Goal: Task Accomplishment & Management: Manage account settings

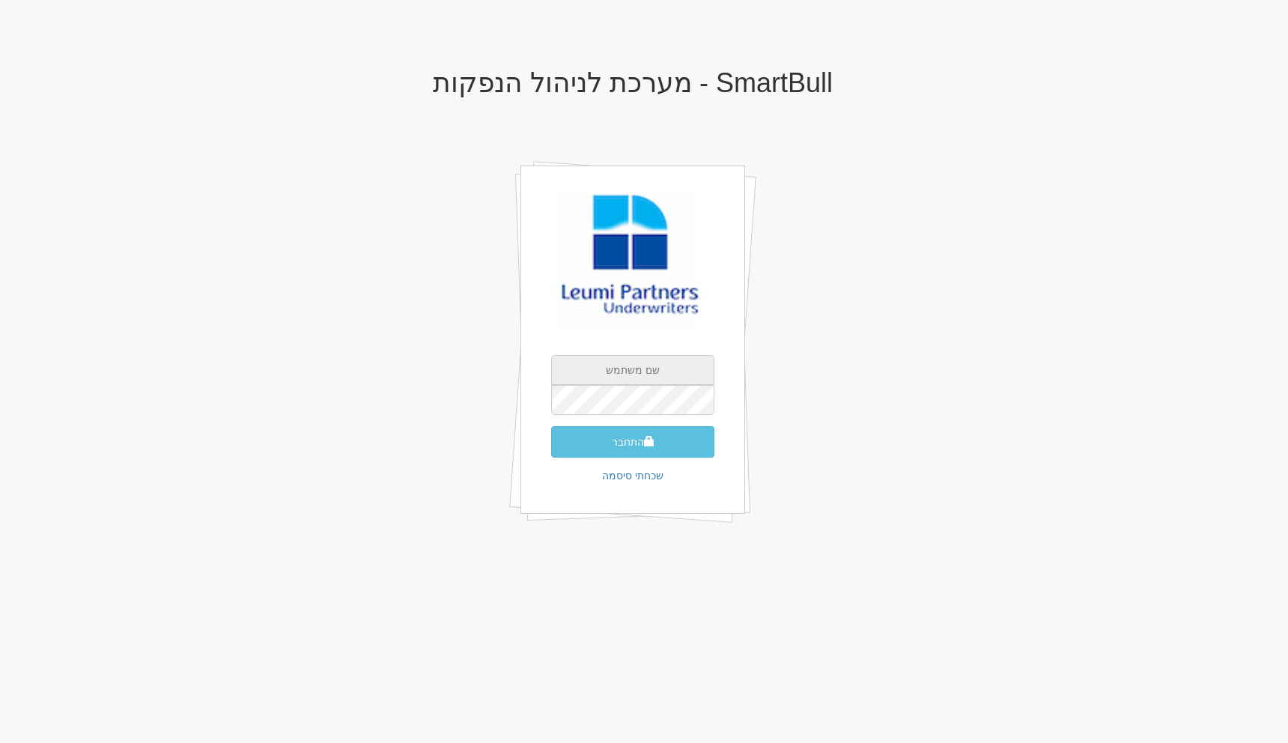
click at [628, 373] on input "text" at bounding box center [632, 370] width 163 height 30
type input "[EMAIL_ADDRESS][DOMAIN_NAME]"
click at [609, 446] on button "התחבר" at bounding box center [632, 441] width 163 height 31
type input "50267"
click at [551, 449] on button "התחבר" at bounding box center [632, 464] width 163 height 31
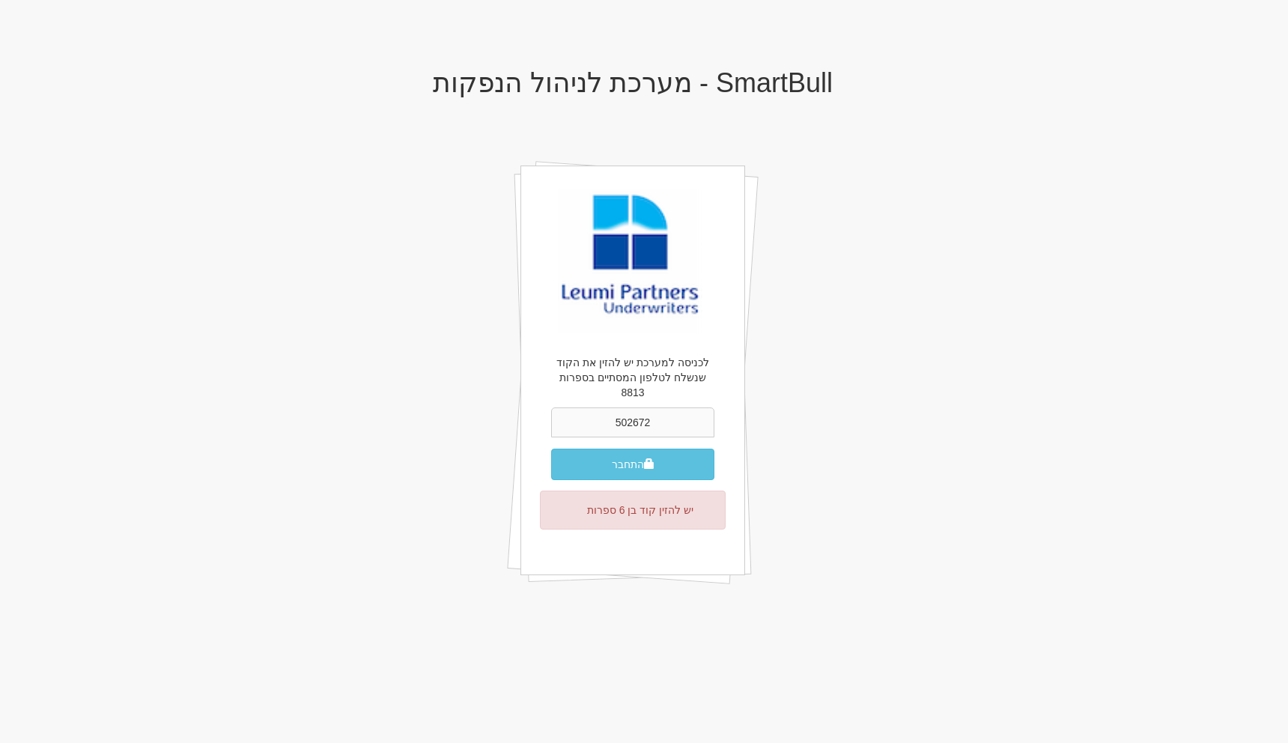
type input "502672"
click at [551, 449] on button "התחבר" at bounding box center [632, 464] width 163 height 31
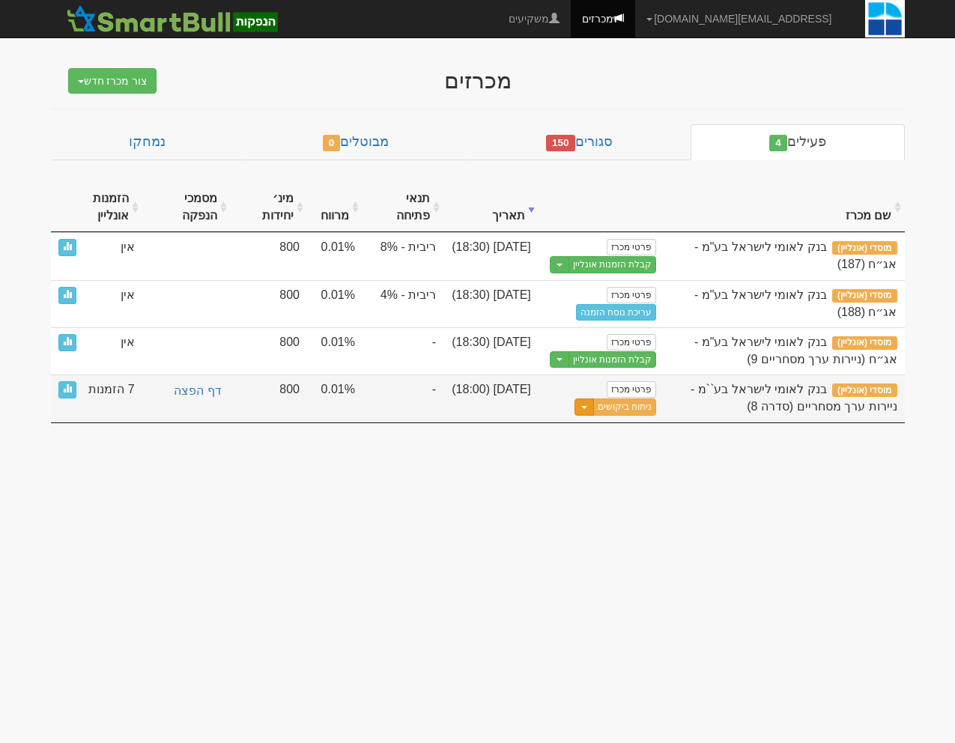
click at [580, 411] on button "Toggle Dropdown" at bounding box center [583, 406] width 19 height 17
click at [612, 466] on link "הצג טופס הזמנה לדוגמה" at bounding box center [585, 470] width 142 height 19
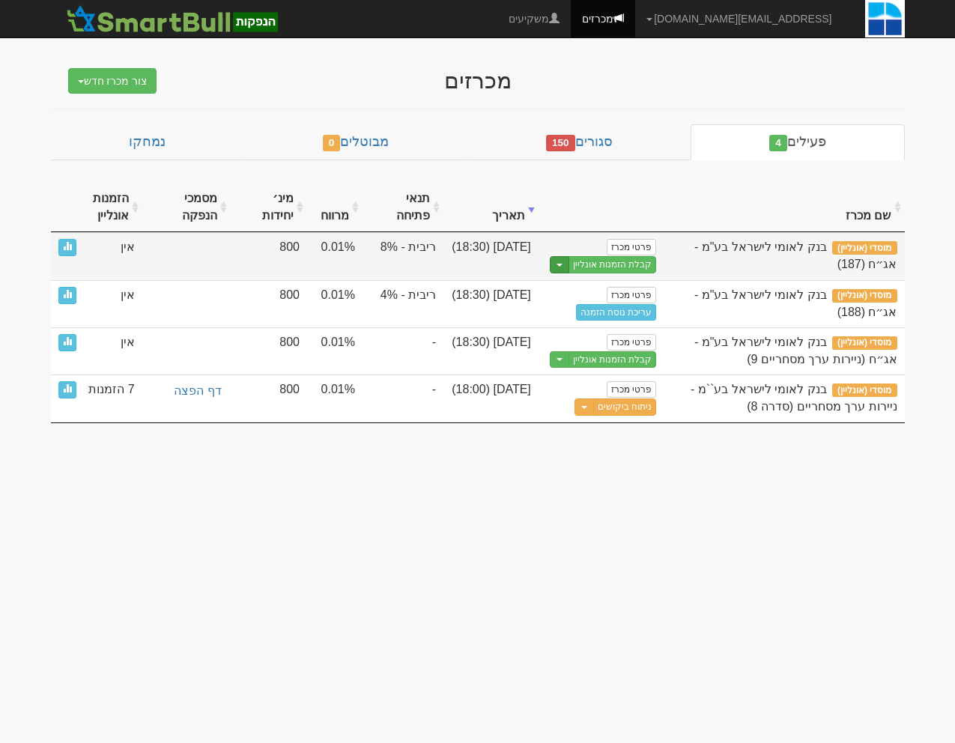
click at [559, 270] on button "Toggle Dropdown" at bounding box center [559, 264] width 19 height 17
click at [556, 288] on link "הצג טופס הזמנה לדוגמה" at bounding box center [585, 289] width 142 height 19
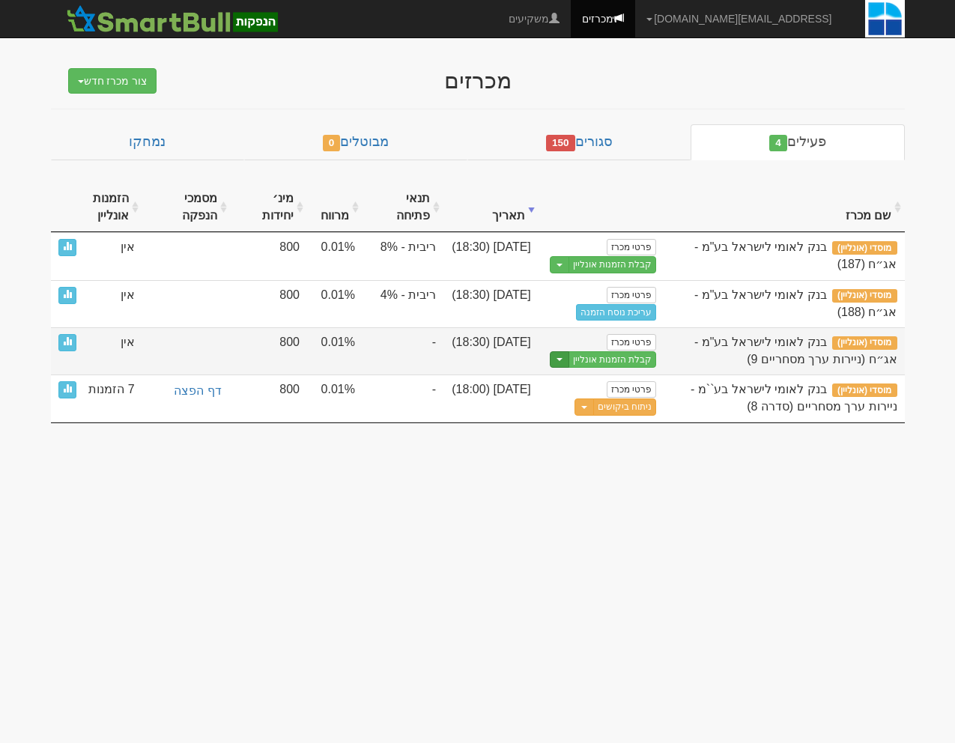
click at [559, 361] on button "Toggle Dropdown" at bounding box center [559, 359] width 19 height 17
click at [559, 386] on link "הצג טופס הזמנה לדוגמה" at bounding box center [585, 383] width 142 height 19
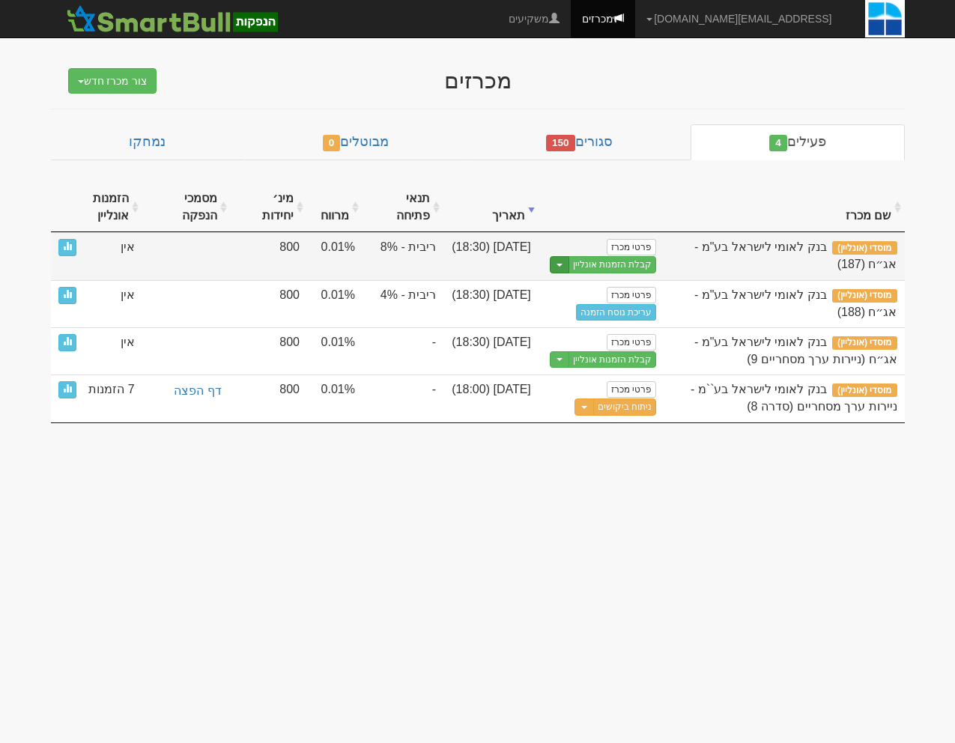
click at [556, 267] on button "Toggle Dropdown" at bounding box center [559, 264] width 19 height 17
click at [556, 290] on link "הצג טופס הזמנה לדוגמה" at bounding box center [585, 289] width 142 height 19
click at [562, 267] on button "Toggle Dropdown" at bounding box center [559, 264] width 19 height 17
click at [552, 289] on link "הצג טופס הזמנה לדוגמה" at bounding box center [585, 289] width 142 height 19
click at [646, 244] on link "פרטי מכרז" at bounding box center [631, 247] width 49 height 16
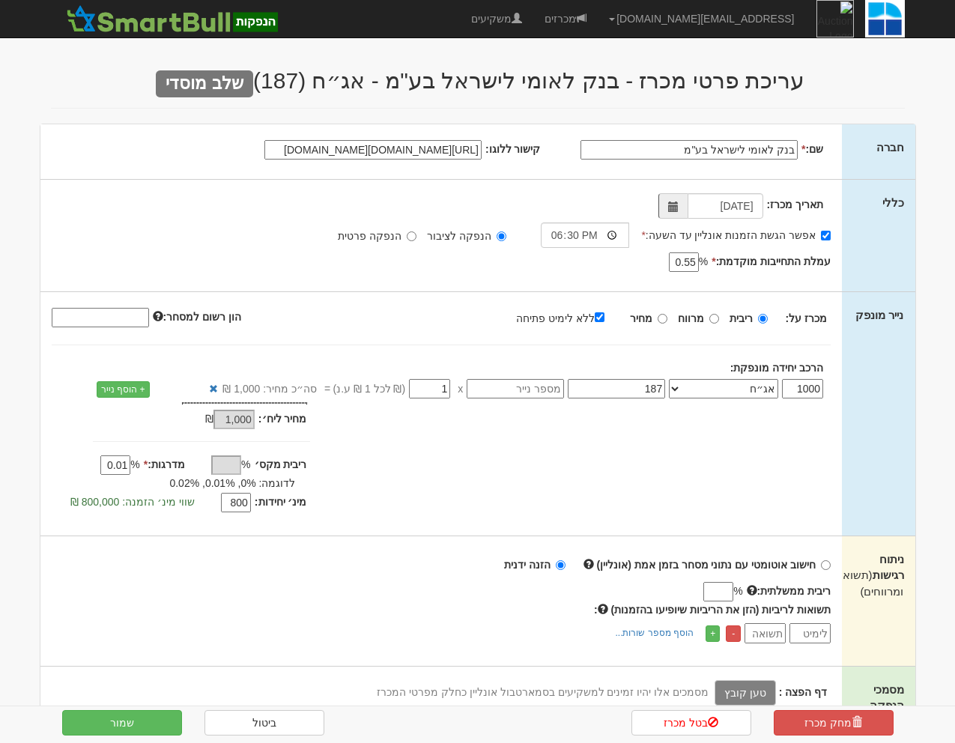
click at [686, 146] on input "בנק לאומי לישראל בע"מ" at bounding box center [688, 149] width 217 height 19
click at [445, 152] on input "[URL][DOMAIN_NAME][DOMAIN_NAME]" at bounding box center [372, 149] width 217 height 19
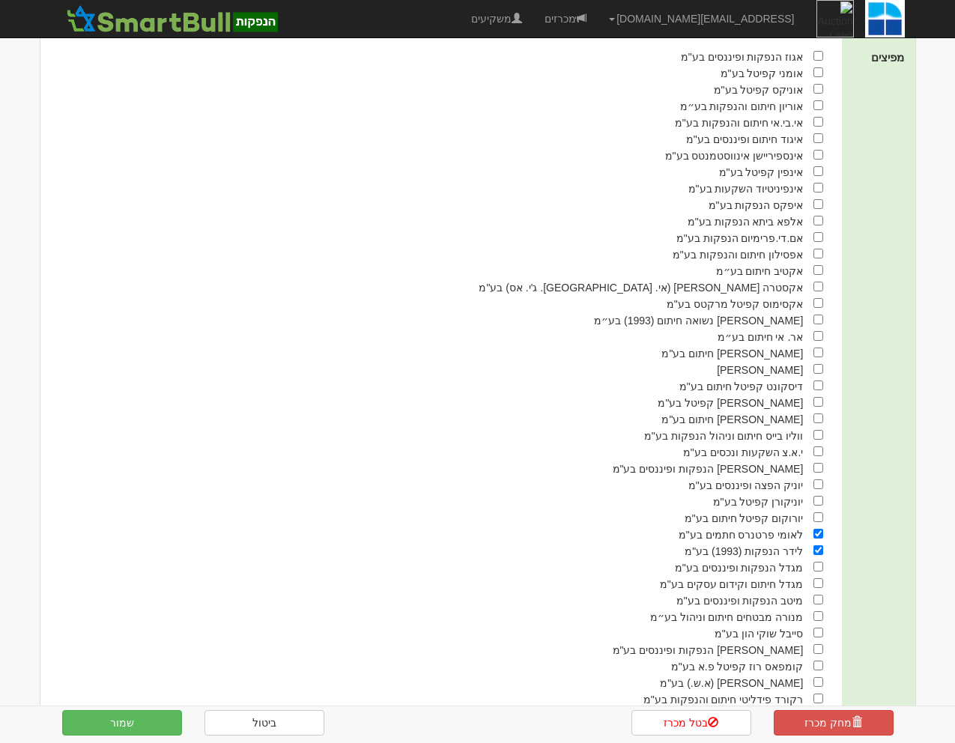
scroll to position [780, 0]
